Goal: Task Accomplishment & Management: Manage account settings

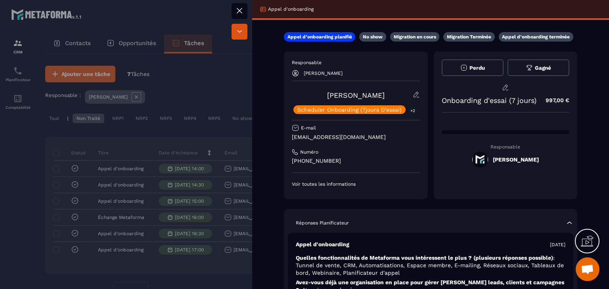
scroll to position [0, 25]
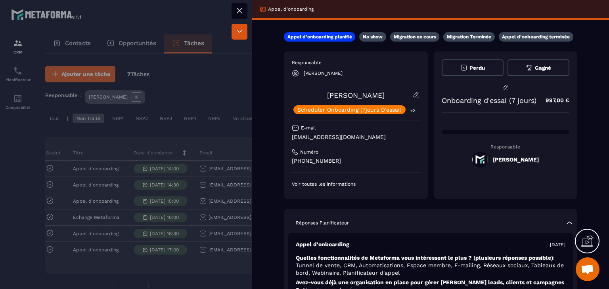
click at [238, 9] on icon at bounding box center [239, 10] width 5 height 5
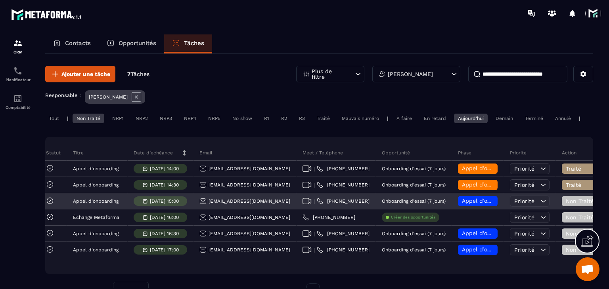
click at [311, 204] on icon at bounding box center [306, 201] width 9 height 6
drag, startPoint x: 309, startPoint y: 208, endPoint x: 206, endPoint y: 208, distance: 103.4
click at [206, 208] on div "[EMAIL_ADDRESS][DOMAIN_NAME]" at bounding box center [244, 202] width 103 height 16
copy p "[EMAIL_ADDRESS][DOMAIN_NAME]"
click at [490, 204] on span "Appel d’onboarding planifié" at bounding box center [499, 201] width 75 height 6
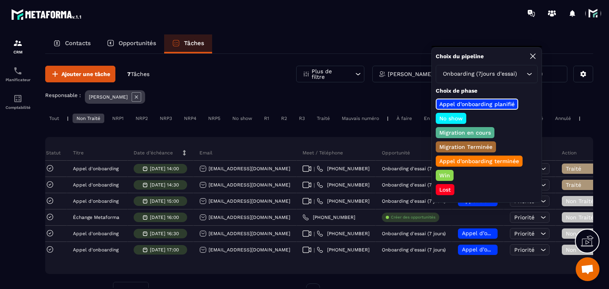
click at [466, 162] on p "Appel d’onboarding terminée" at bounding box center [479, 161] width 82 height 8
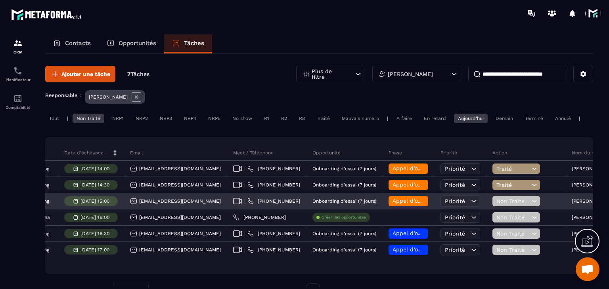
scroll to position [0, 95]
click at [519, 204] on span "Non Traité" at bounding box center [512, 201] width 33 height 6
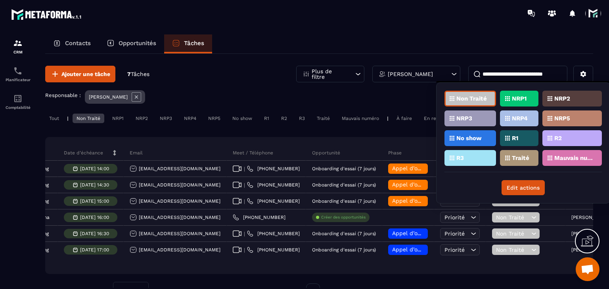
click at [542, 160] on div "Traité" at bounding box center [571, 158] width 59 height 16
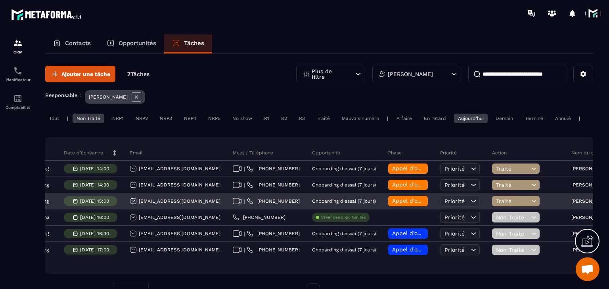
drag, startPoint x: 235, startPoint y: 209, endPoint x: 130, endPoint y: 208, distance: 104.6
click at [130, 208] on div "[EMAIL_ADDRESS][DOMAIN_NAME]" at bounding box center [175, 202] width 103 height 16
click at [160, 205] on div "[EMAIL_ADDRESS][DOMAIN_NAME]" at bounding box center [175, 201] width 91 height 7
